Goal: Information Seeking & Learning: Check status

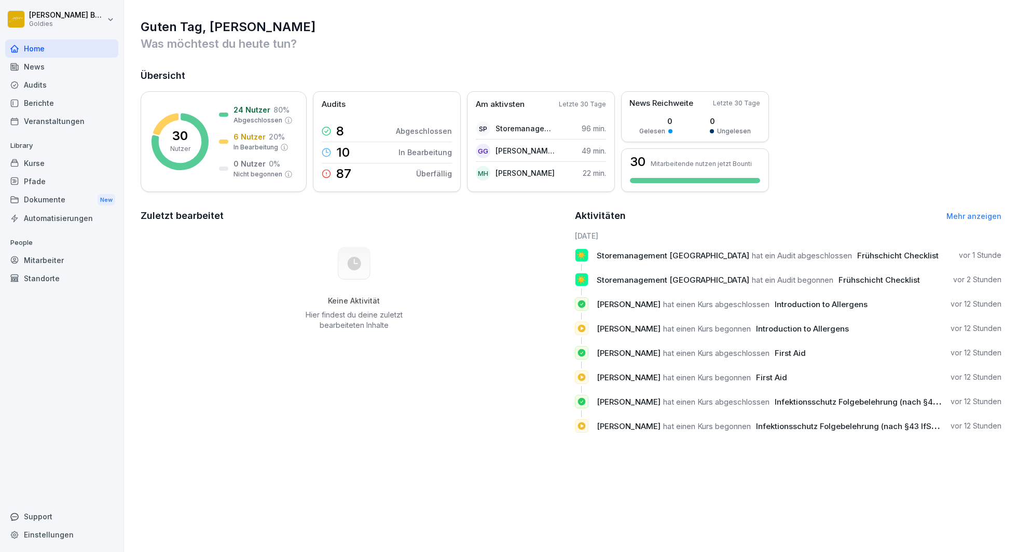
click at [39, 102] on div "Berichte" at bounding box center [61, 103] width 113 height 18
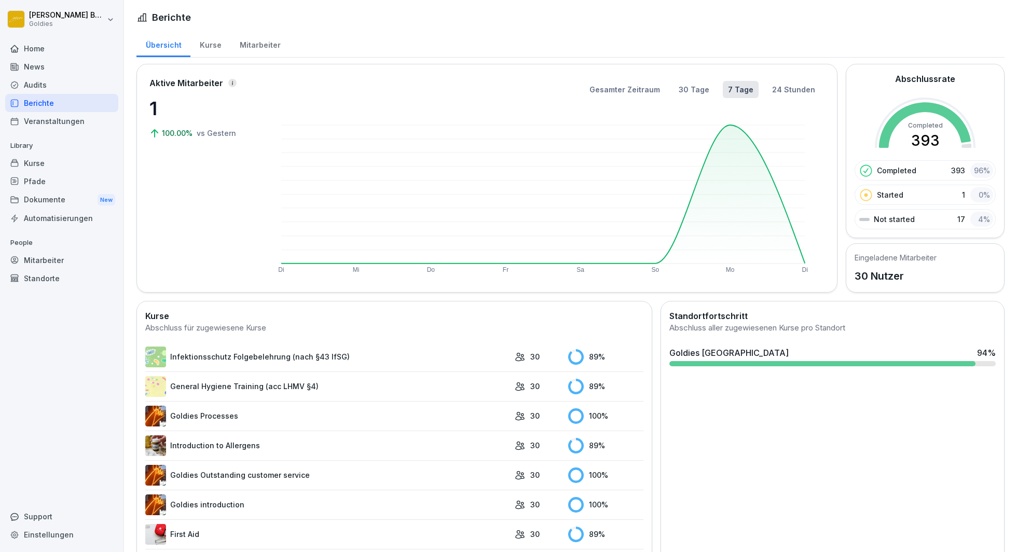
scroll to position [40, 0]
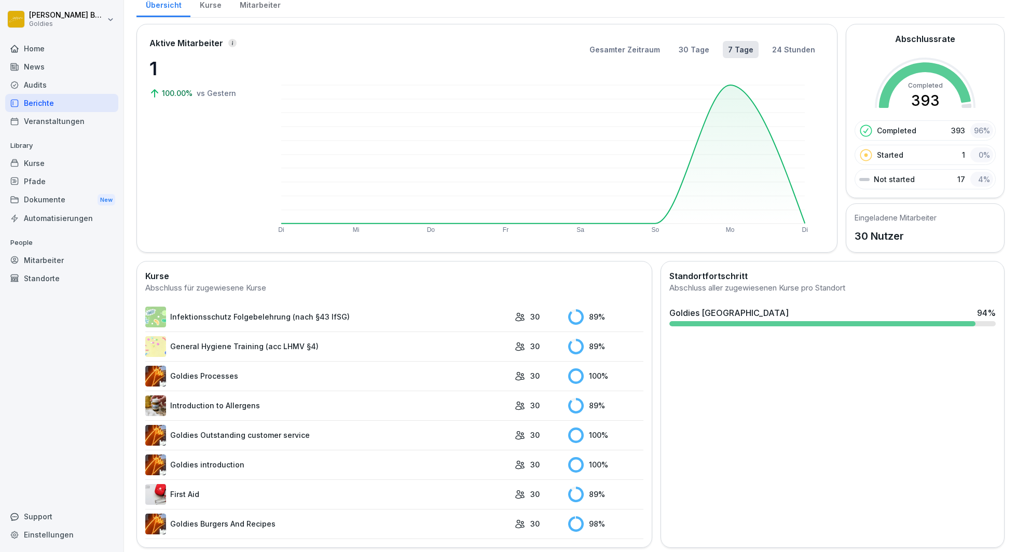
click at [45, 47] on div "Home" at bounding box center [61, 48] width 113 height 18
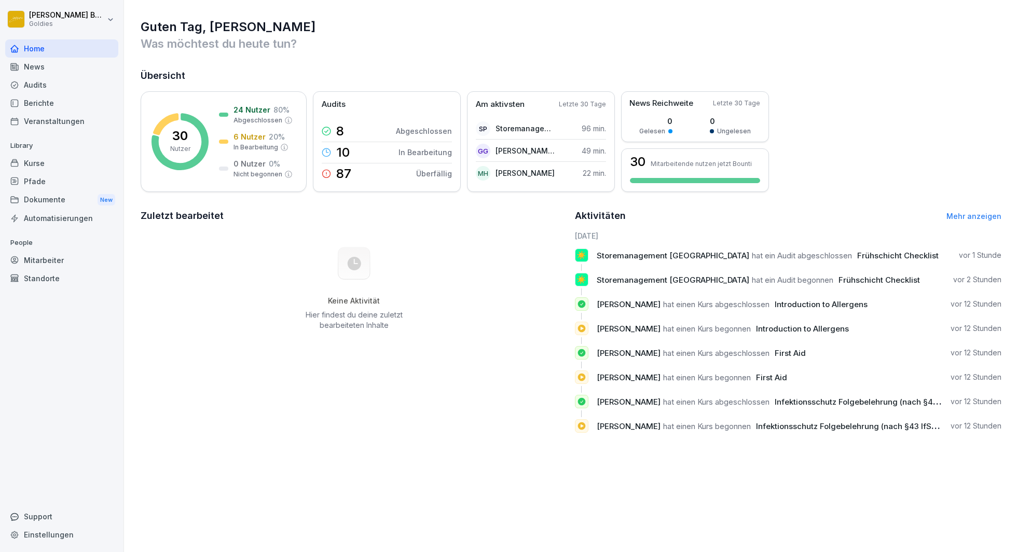
click at [32, 103] on div "Berichte" at bounding box center [61, 103] width 113 height 18
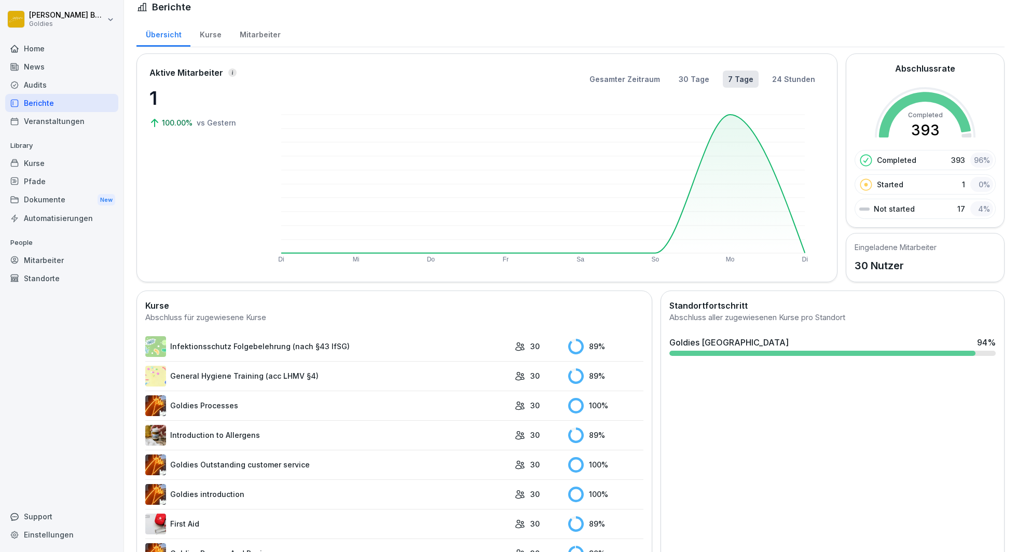
scroll to position [40, 0]
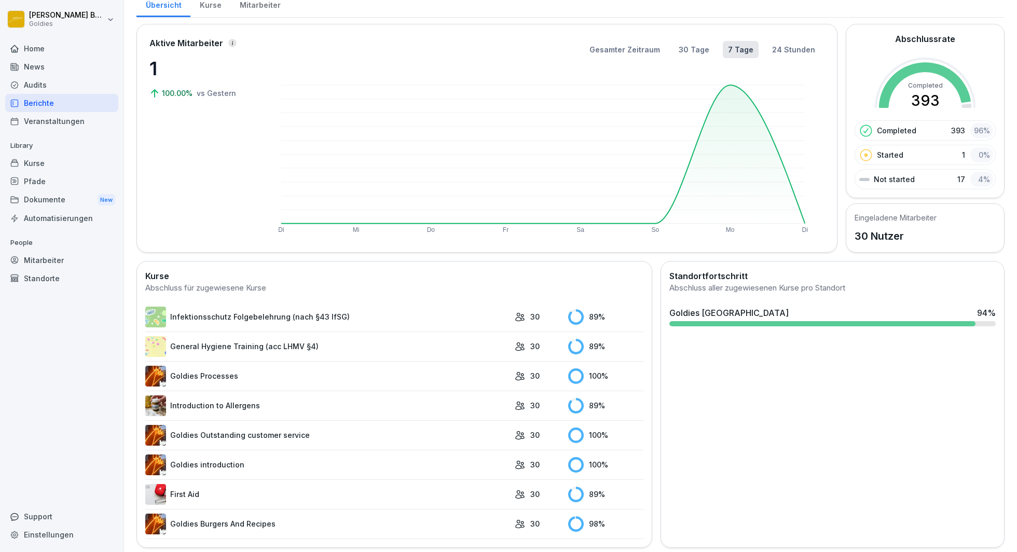
click at [34, 85] on div "Audits" at bounding box center [61, 85] width 113 height 18
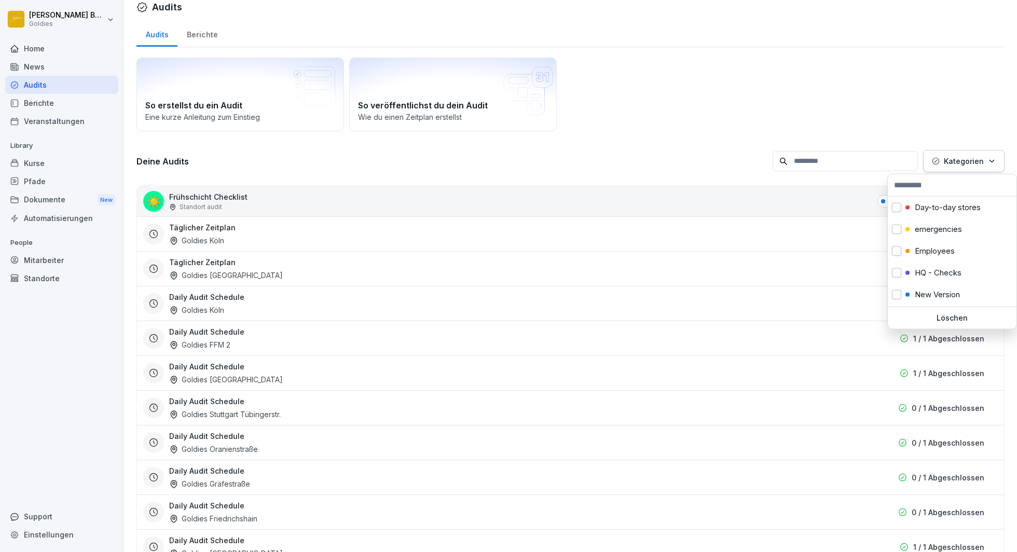
click at [960, 163] on p "Kategorien" at bounding box center [964, 161] width 40 height 11
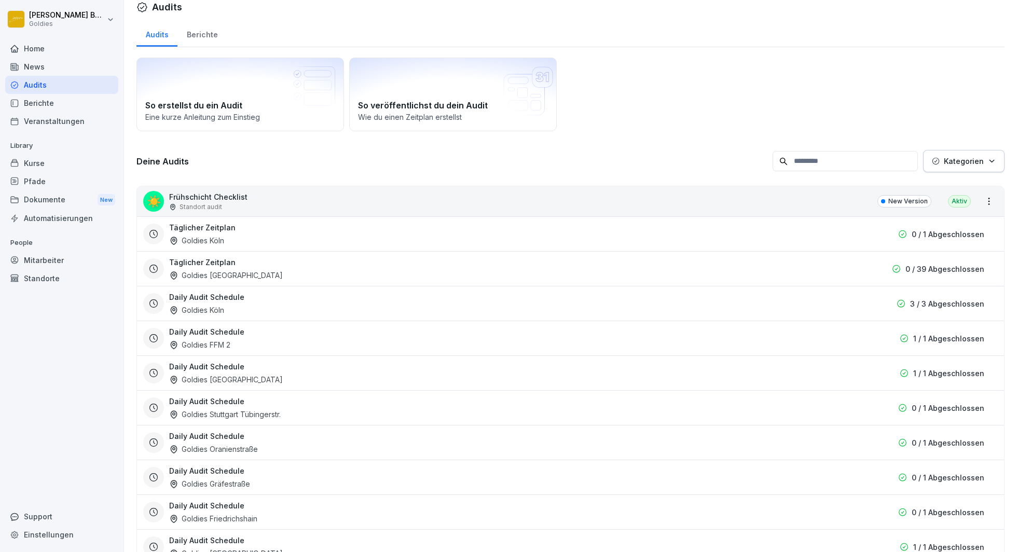
click at [960, 163] on p "Kategorien" at bounding box center [964, 161] width 40 height 11
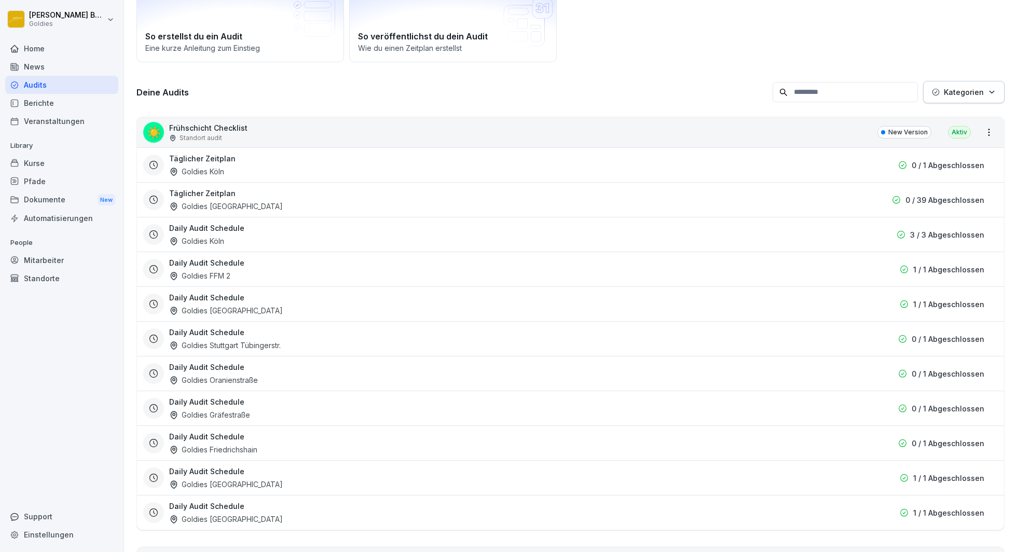
scroll to position [0, 0]
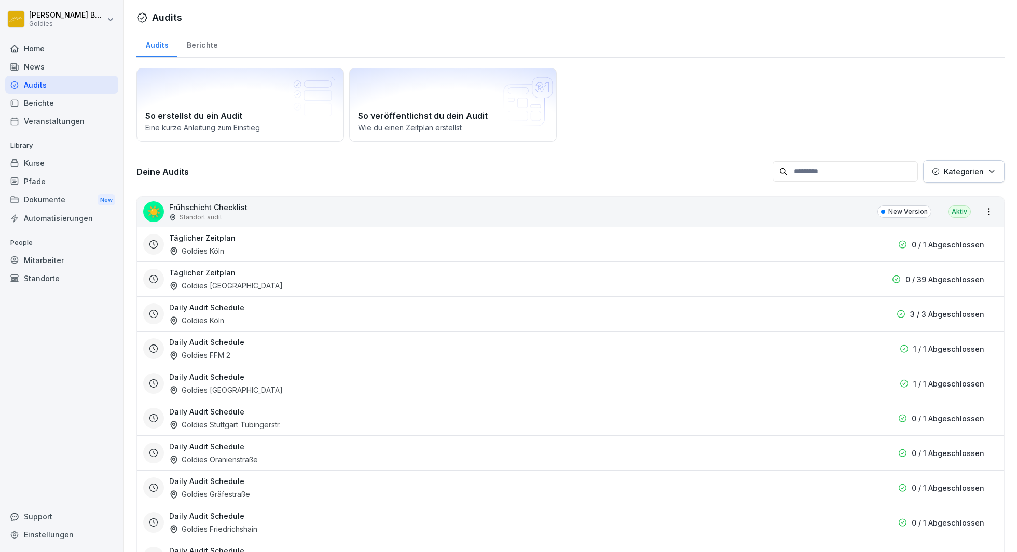
click at [195, 45] on div "Berichte" at bounding box center [201, 44] width 49 height 26
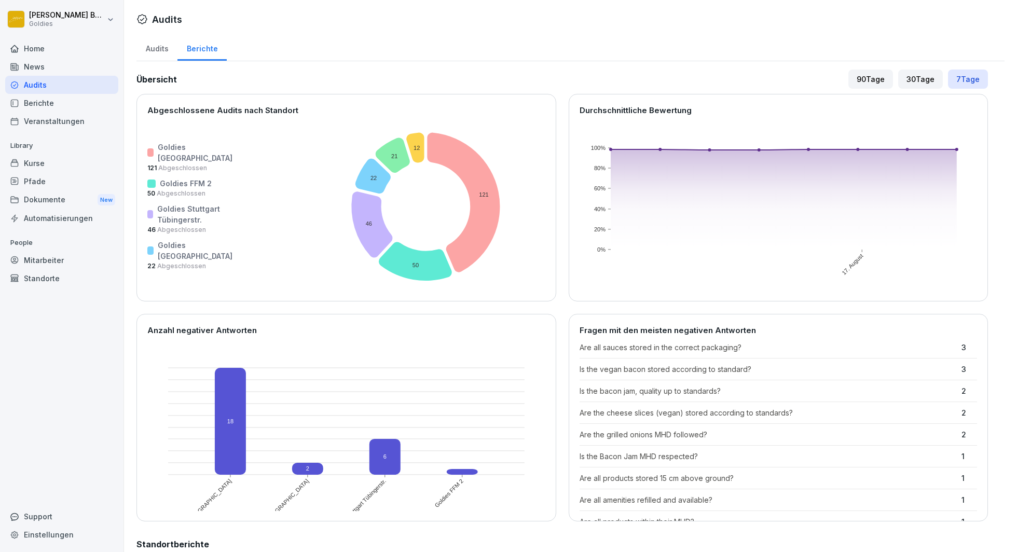
click at [876, 76] on div "90 Tage" at bounding box center [870, 79] width 45 height 19
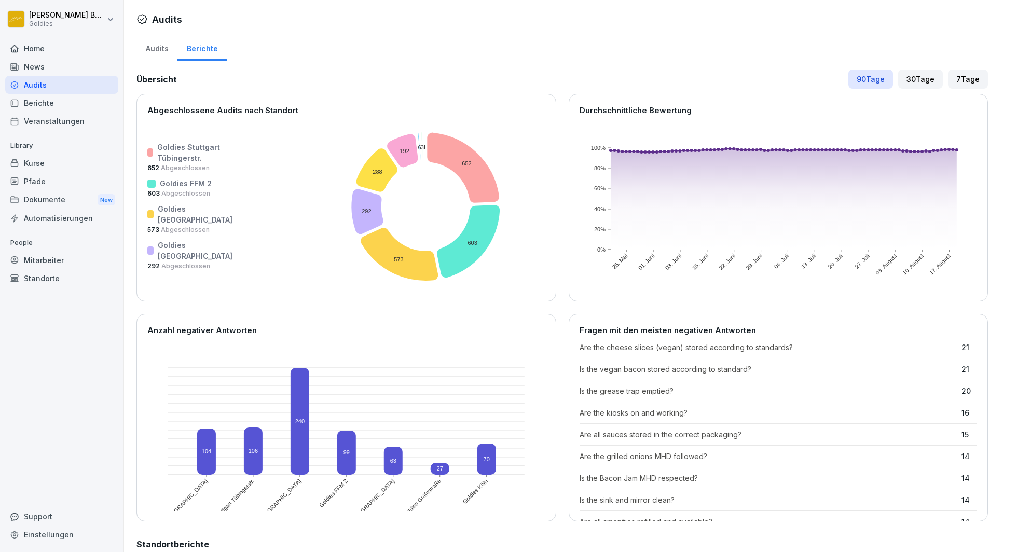
click at [929, 78] on div "30 Tage" at bounding box center [920, 79] width 45 height 19
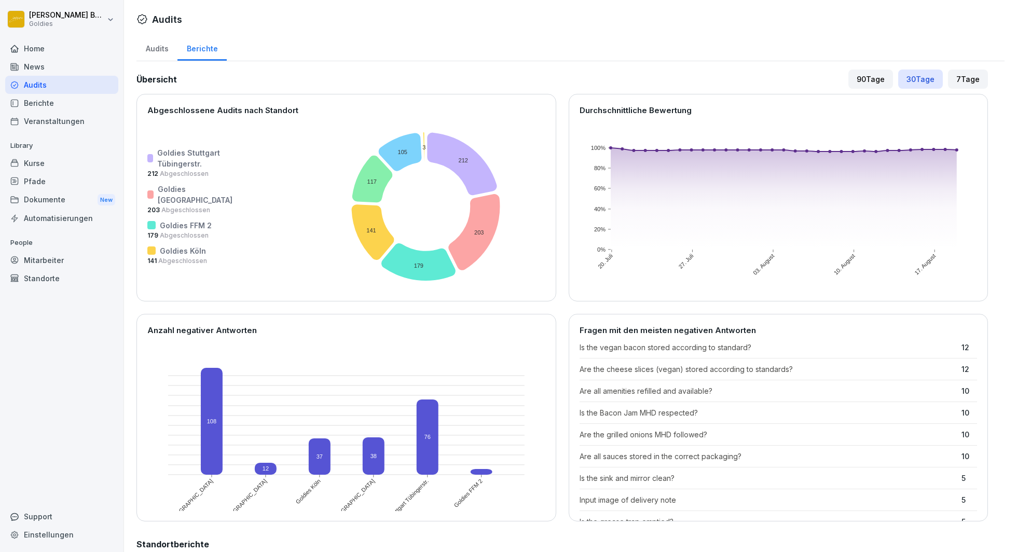
click at [34, 98] on div "Berichte" at bounding box center [61, 103] width 113 height 18
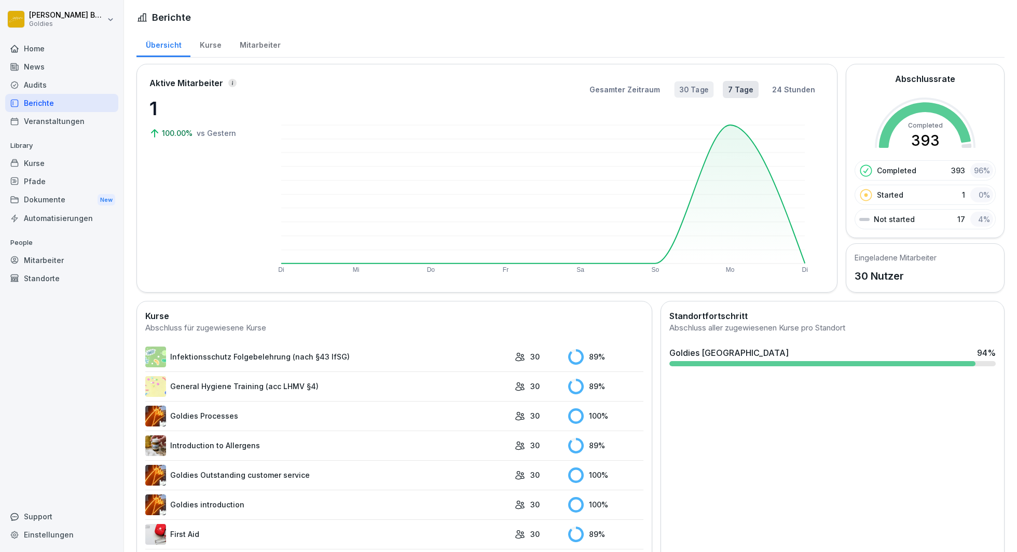
click at [700, 94] on button "30 Tage" at bounding box center [693, 89] width 39 height 17
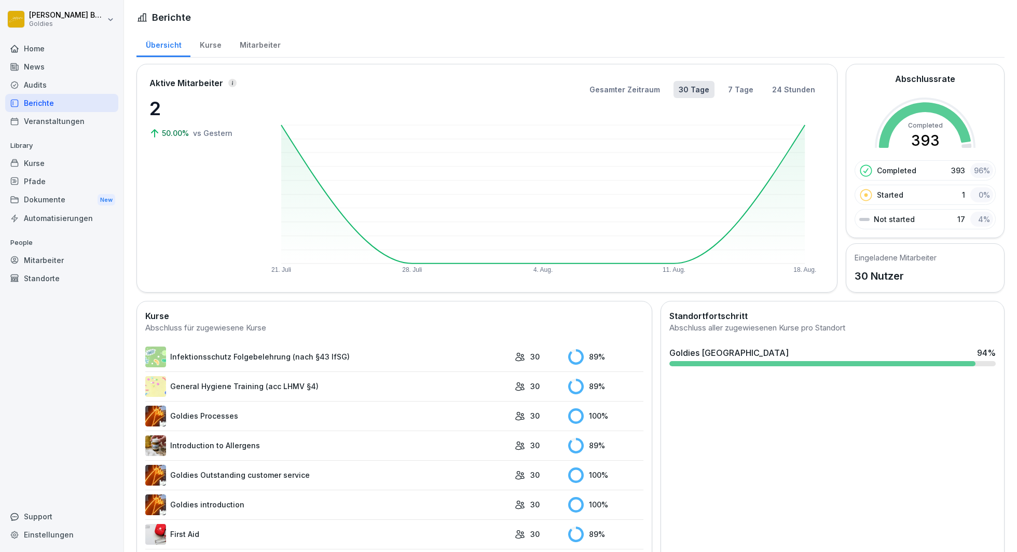
scroll to position [40, 0]
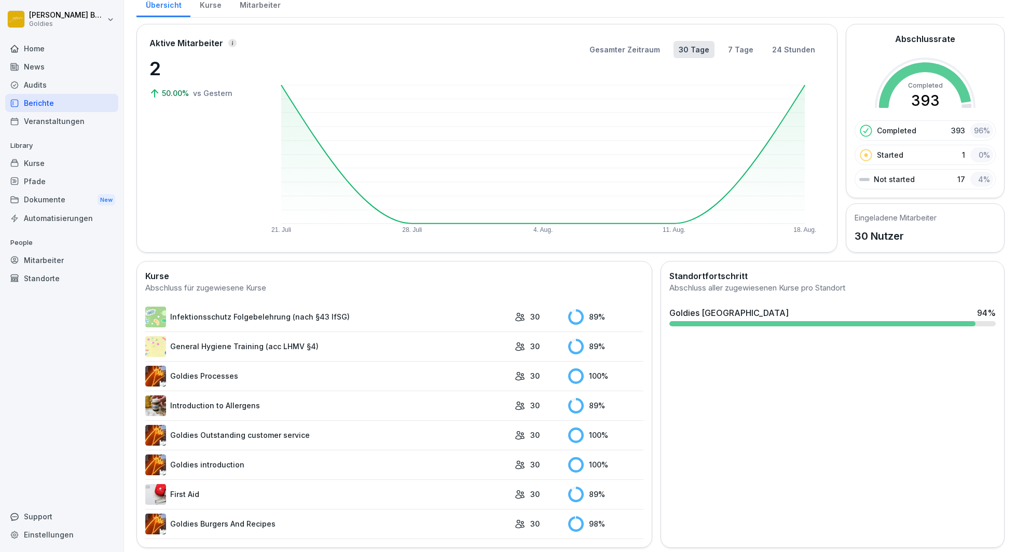
click at [211, 4] on div "Kurse" at bounding box center [210, 4] width 40 height 26
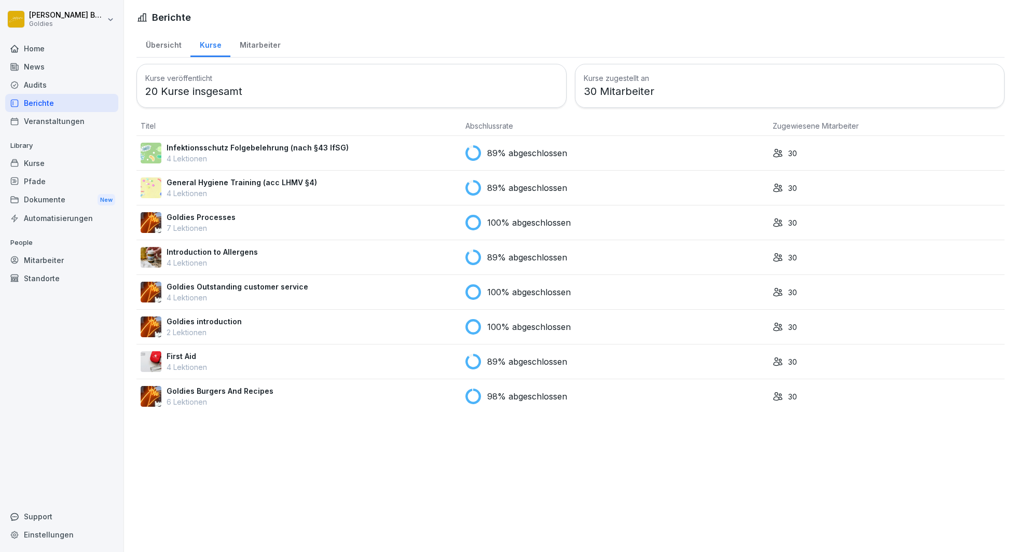
click at [269, 151] on p "Infektionsschutz Folgebelehrung (nach §43 IfSG)" at bounding box center [258, 147] width 182 height 11
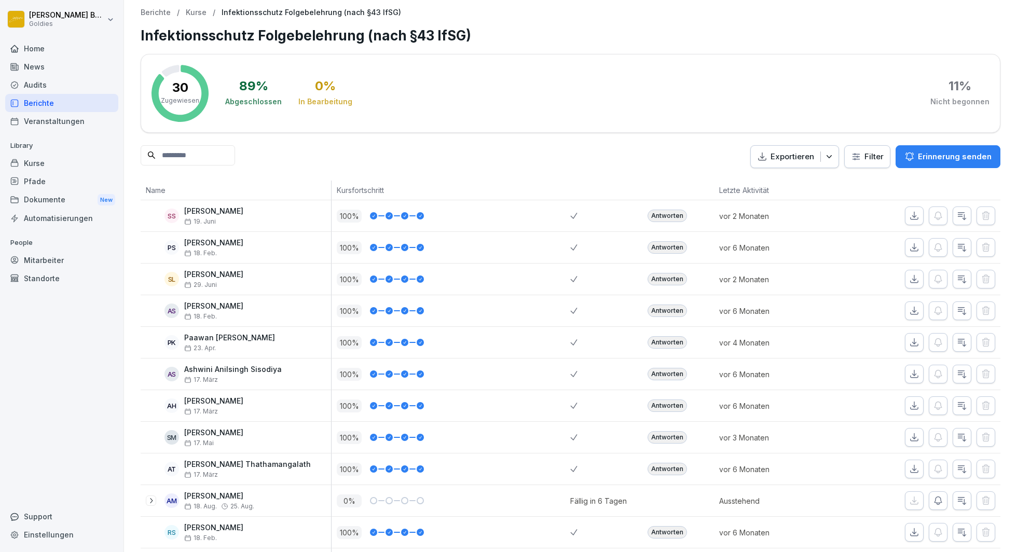
click at [40, 101] on div "Berichte" at bounding box center [61, 103] width 113 height 18
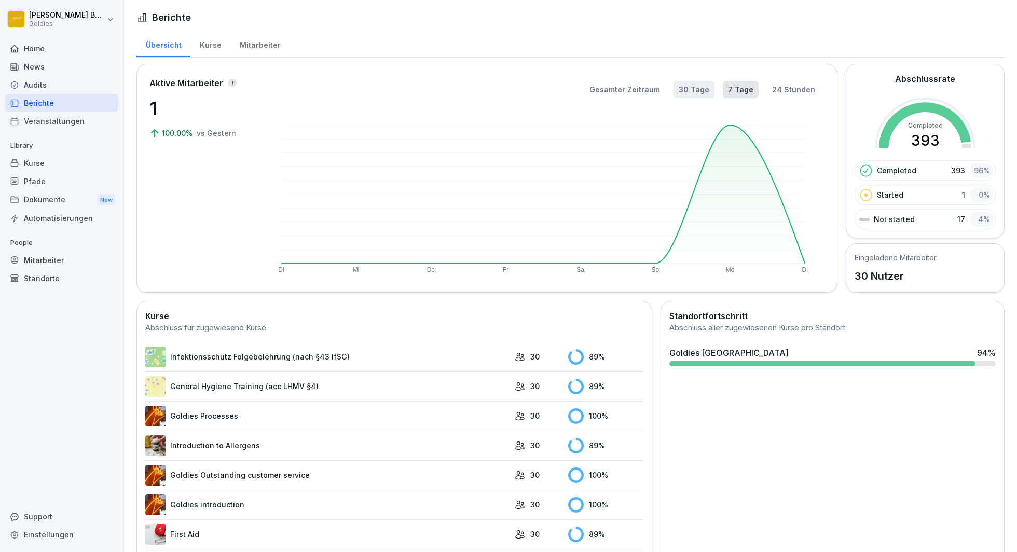
click at [697, 90] on button "30 Tage" at bounding box center [693, 89] width 41 height 17
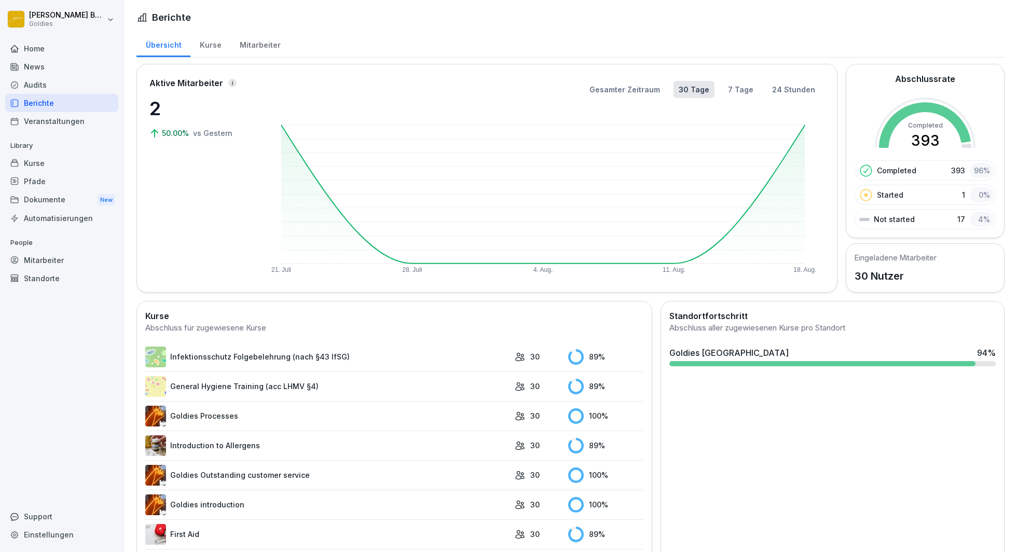
scroll to position [40, 0]
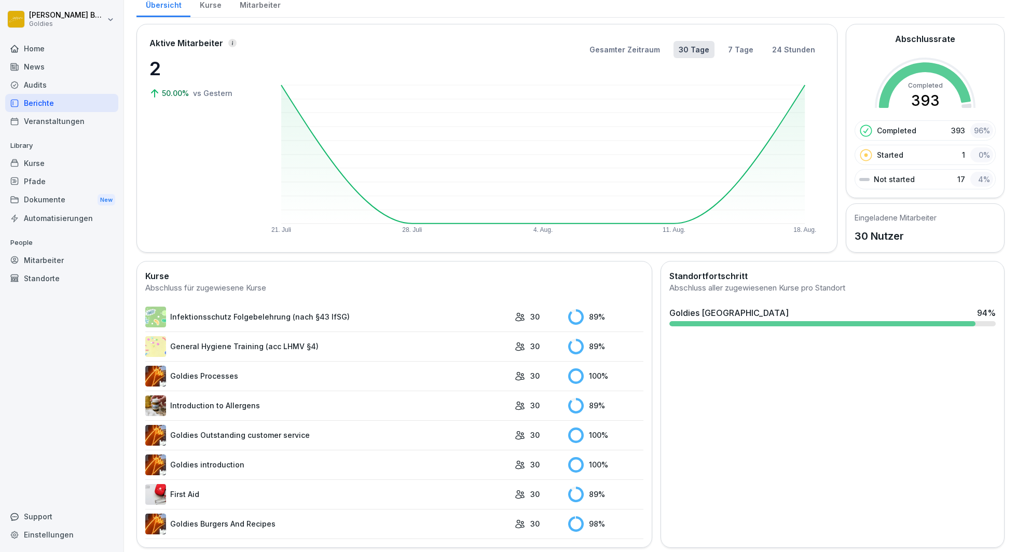
click at [214, 12] on div "Kurse" at bounding box center [210, 4] width 40 height 26
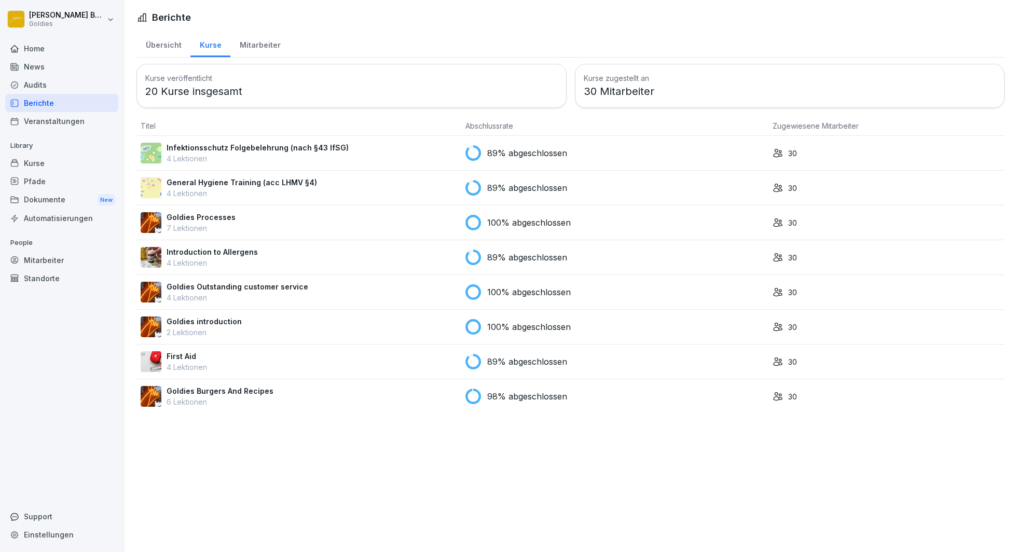
click at [32, 47] on div "Home" at bounding box center [61, 48] width 113 height 18
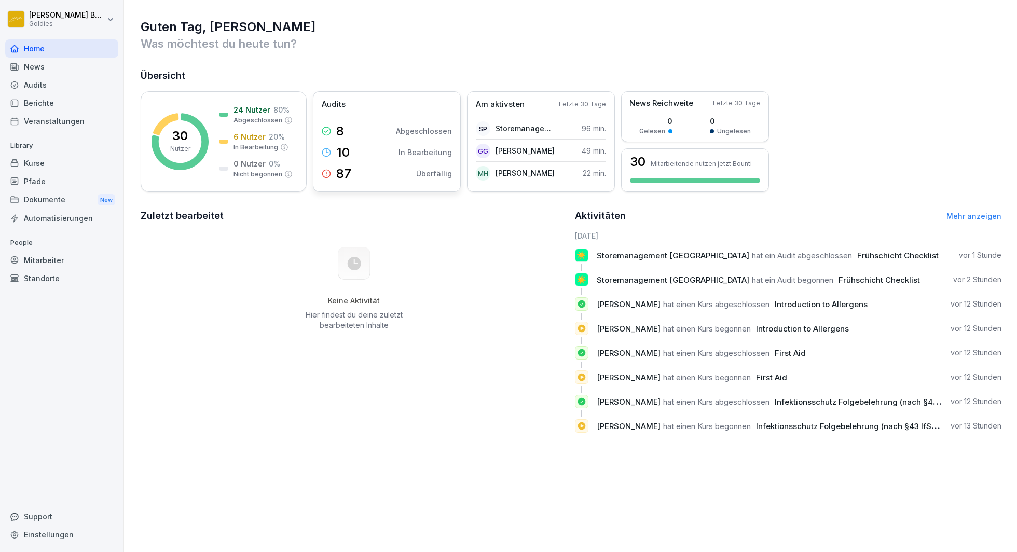
click at [340, 105] on p "Audits" at bounding box center [334, 105] width 24 height 12
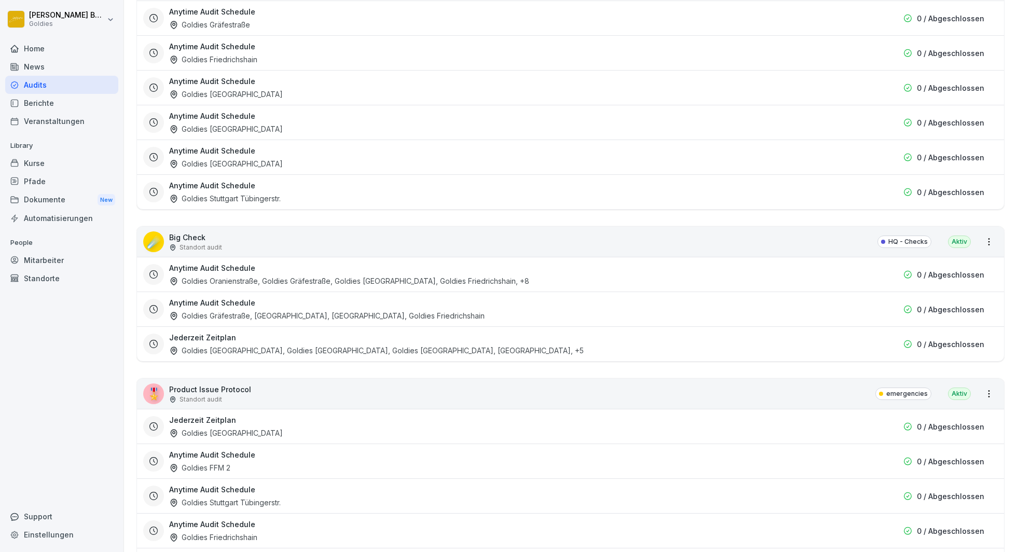
scroll to position [1262, 0]
click at [992, 235] on html "Knut Buhren Goldies Home News Audits Berichte Veranstaltungen Library Kurse Pfa…" at bounding box center [508, 276] width 1017 height 552
click at [0, 0] on link "Alle Berichte ansehen" at bounding box center [0, 0] width 0 height 0
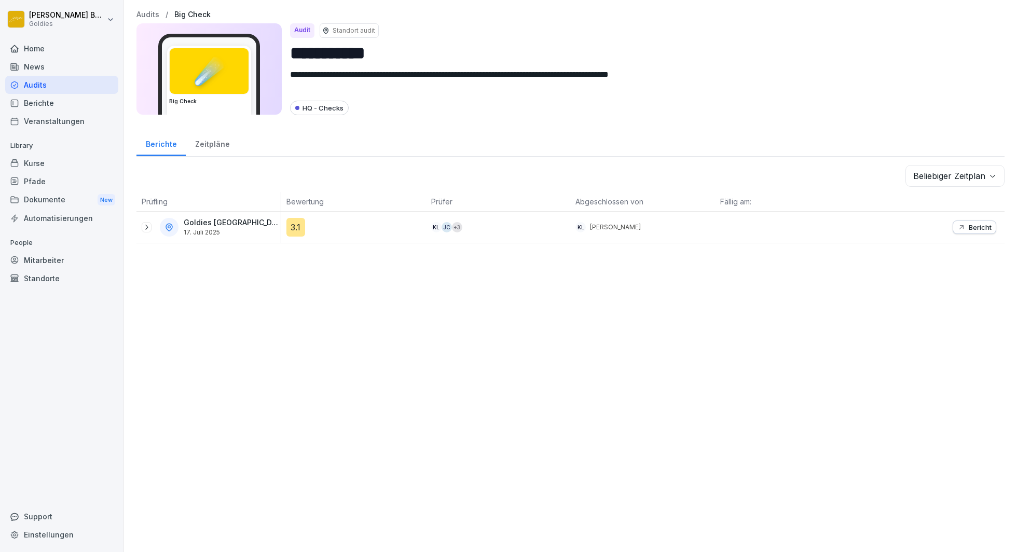
click at [146, 224] on icon at bounding box center [146, 227] width 8 height 8
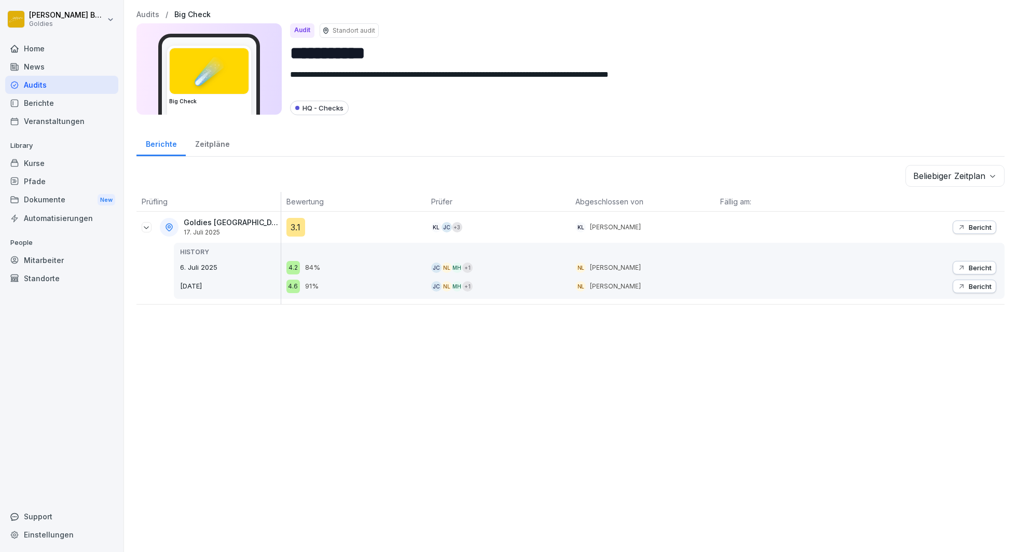
click at [970, 287] on p "Bericht" at bounding box center [980, 286] width 23 height 8
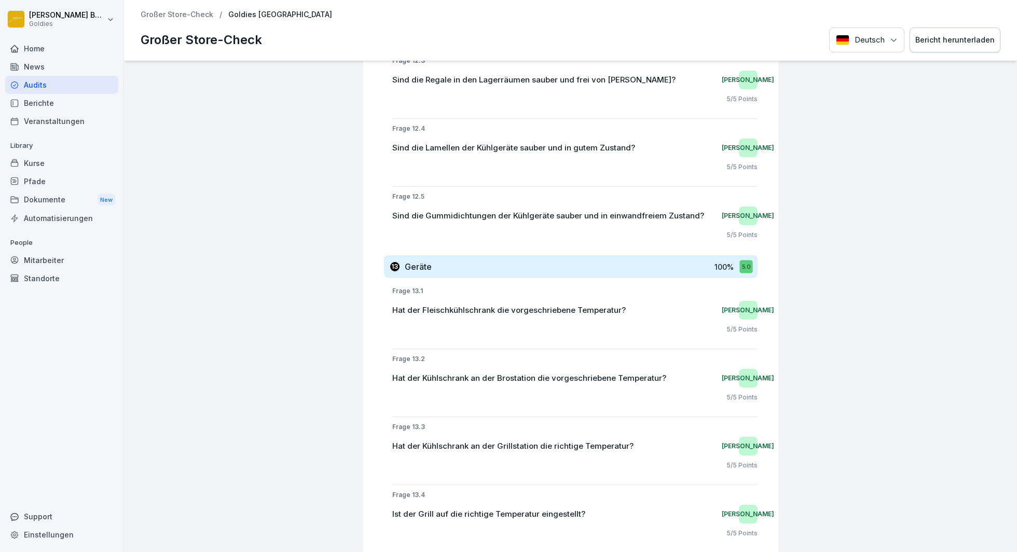
scroll to position [16142, 0]
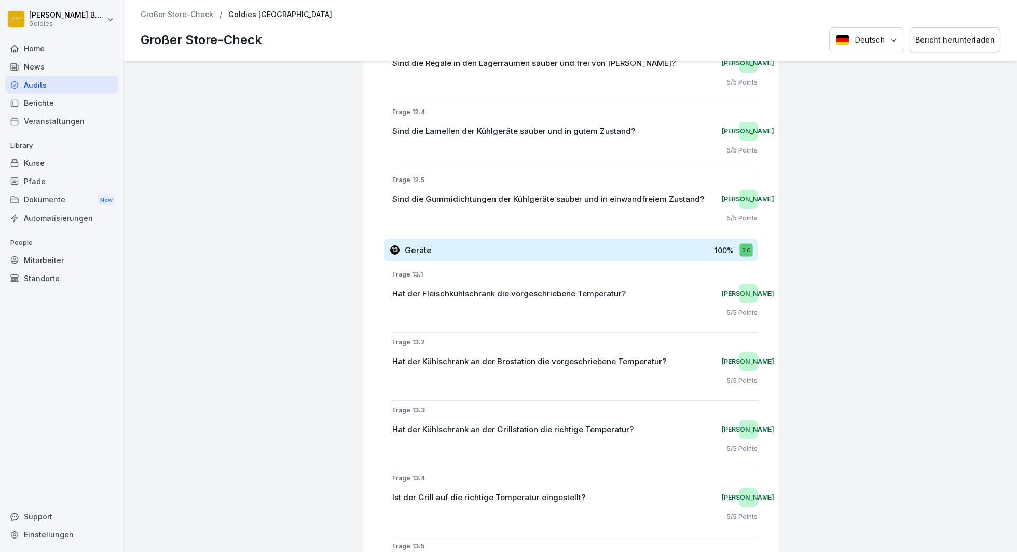
click at [530, 245] on div "13 Geräte 100 % 5.0" at bounding box center [571, 250] width 374 height 23
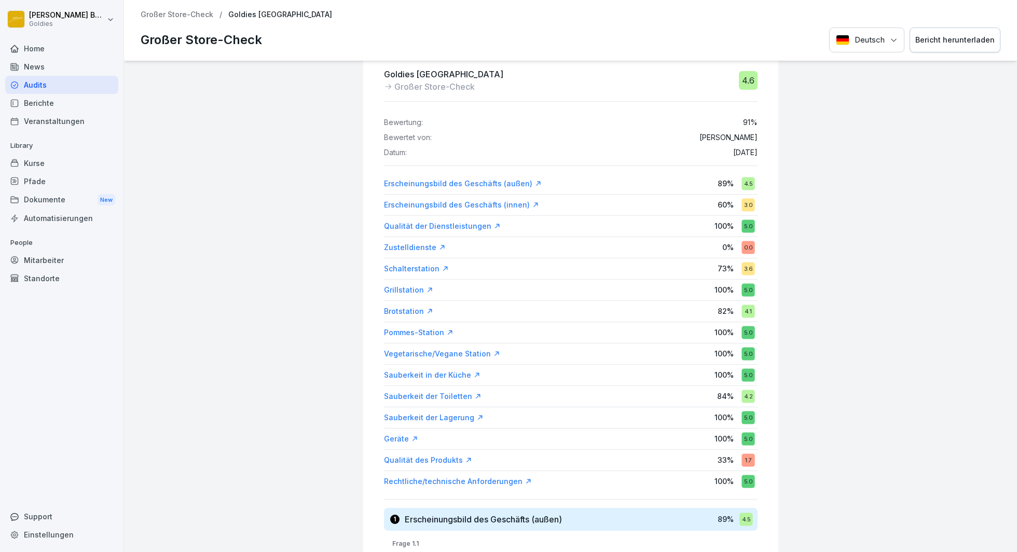
scroll to position [0, 0]
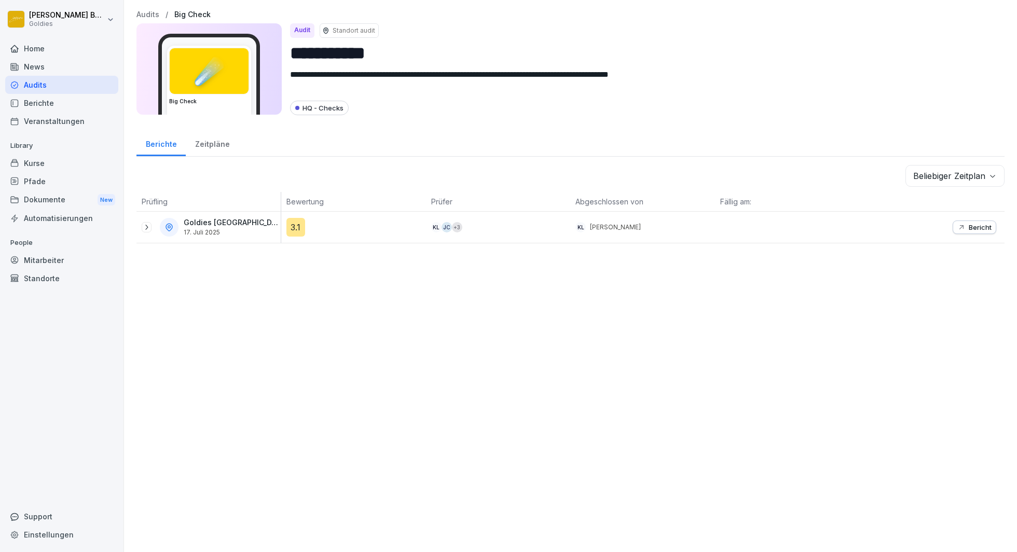
click at [147, 225] on icon at bounding box center [146, 227] width 8 height 8
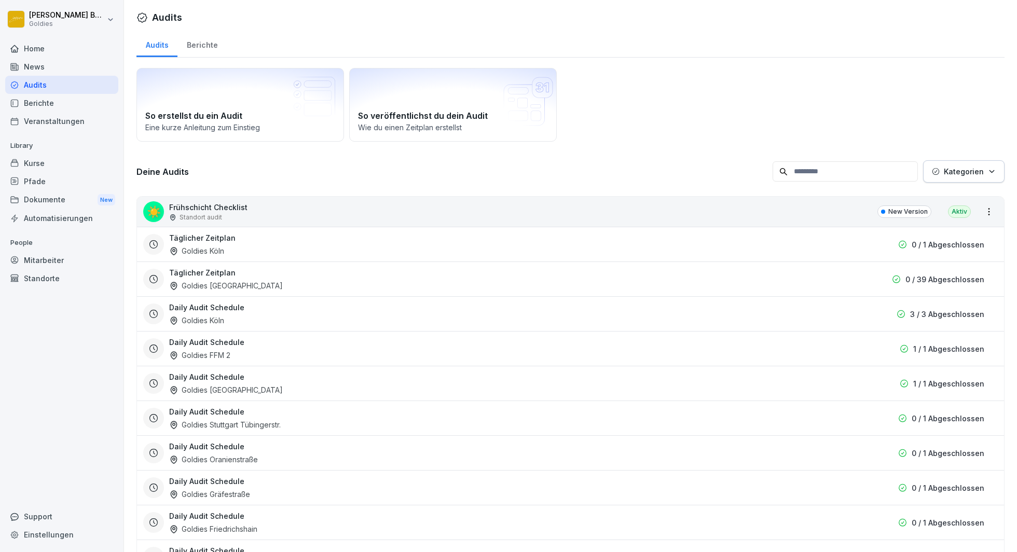
click at [42, 50] on div "Home" at bounding box center [61, 48] width 113 height 18
